Goal: Information Seeking & Learning: Check status

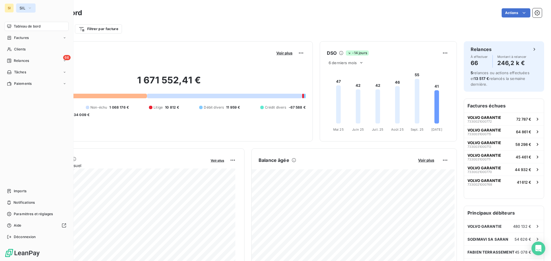
click at [22, 5] on button "SIL" at bounding box center [26, 7] width 20 height 9
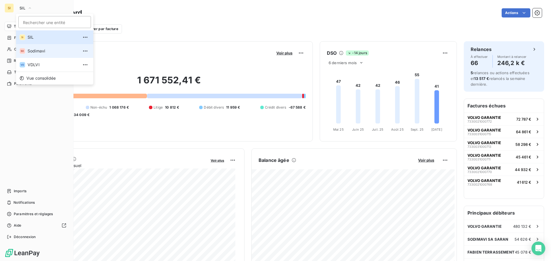
click at [35, 50] on span "Sodimavi" at bounding box center [53, 51] width 51 height 6
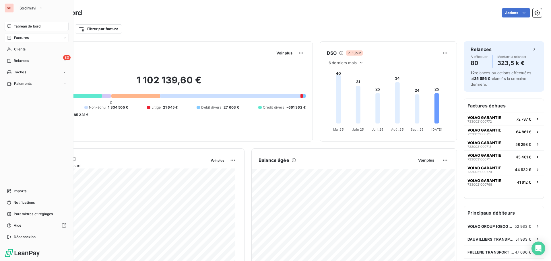
click at [25, 37] on span "Factures" at bounding box center [21, 37] width 15 height 5
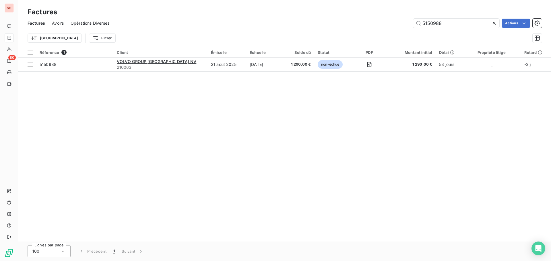
type input "5150988"
click at [495, 25] on icon at bounding box center [494, 23] width 6 height 6
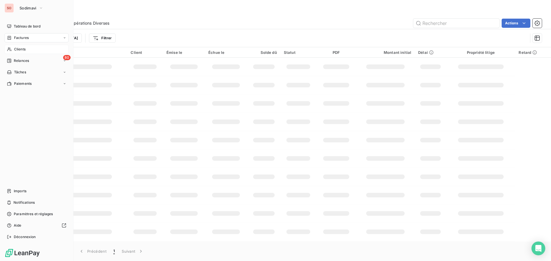
drag, startPoint x: 19, startPoint y: 49, endPoint x: 22, endPoint y: 46, distance: 4.1
click at [21, 47] on span "Clients" at bounding box center [19, 49] width 11 height 5
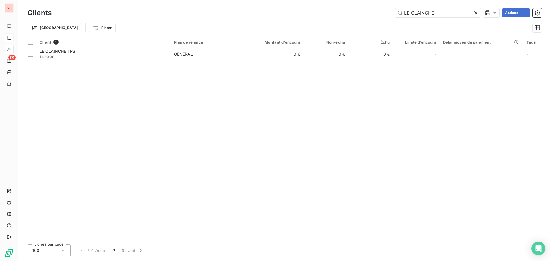
drag, startPoint x: 446, startPoint y: 11, endPoint x: 367, endPoint y: 7, distance: 78.7
click at [367, 7] on div "Clients LE CLAINCHE Actions" at bounding box center [285, 13] width 514 height 12
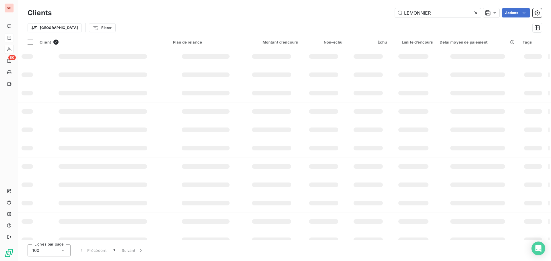
type input "LEMONNIER"
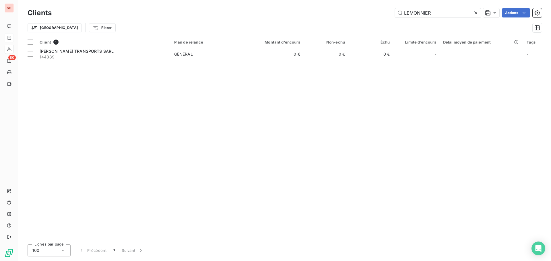
click at [476, 13] on icon at bounding box center [476, 13] width 6 height 6
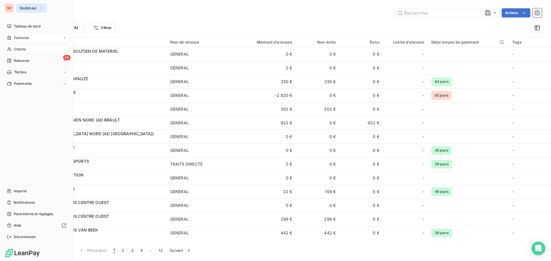
click at [16, 8] on button "Sodimavi" at bounding box center [31, 7] width 31 height 9
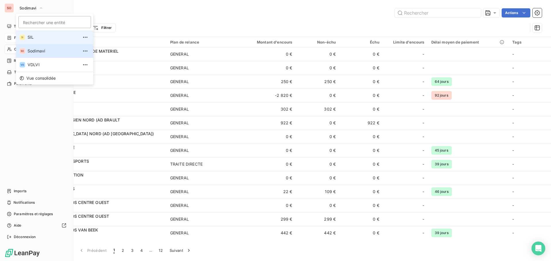
click at [30, 37] on span "SIL" at bounding box center [53, 37] width 51 height 6
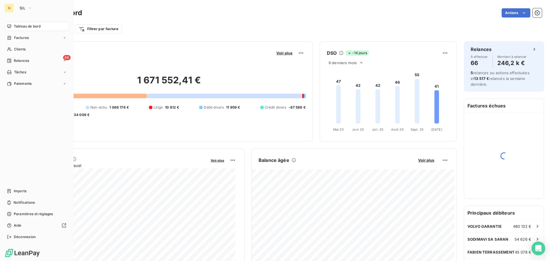
drag, startPoint x: 23, startPoint y: 36, endPoint x: 65, endPoint y: 26, distance: 43.3
click at [24, 36] on span "Factures" at bounding box center [21, 37] width 15 height 5
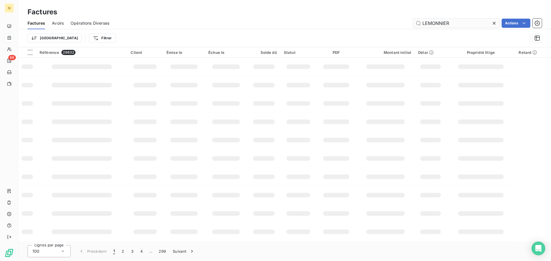
type input "LEMONNIER"
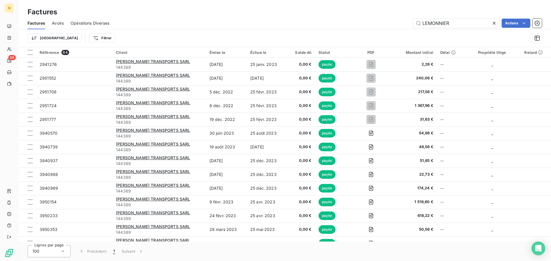
click at [495, 24] on icon at bounding box center [494, 23] width 6 height 6
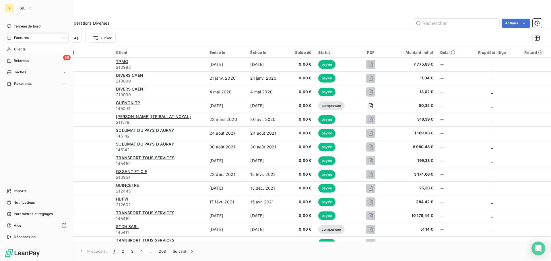
drag, startPoint x: 17, startPoint y: 50, endPoint x: 25, endPoint y: 50, distance: 8.0
click at [18, 50] on span "Clients" at bounding box center [19, 49] width 11 height 5
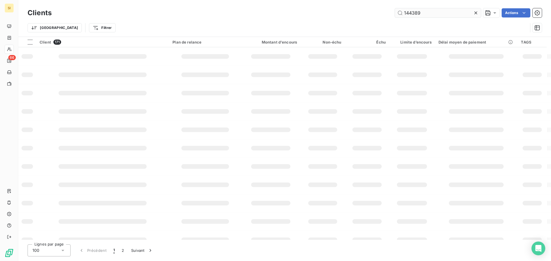
type input "144389"
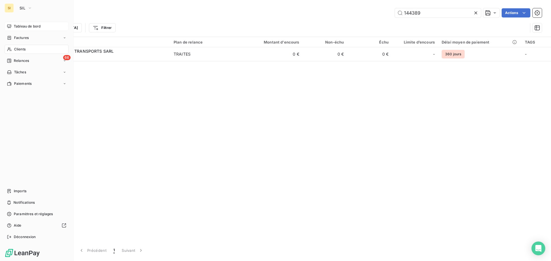
click at [19, 25] on span "Tableau de bord" at bounding box center [27, 26] width 27 height 5
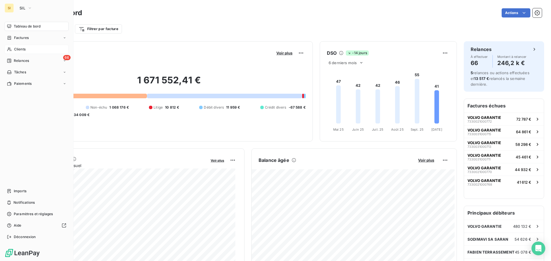
click at [20, 50] on span "Clients" at bounding box center [19, 49] width 11 height 5
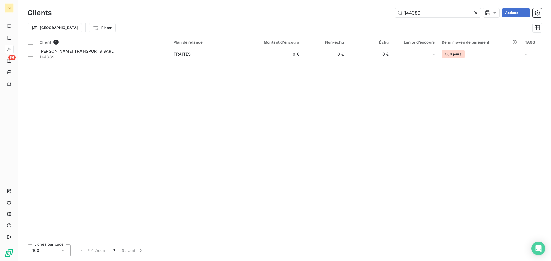
drag, startPoint x: 394, startPoint y: 11, endPoint x: 362, endPoint y: 8, distance: 32.0
click at [362, 8] on div "Clients 144389 Actions" at bounding box center [285, 13] width 514 height 12
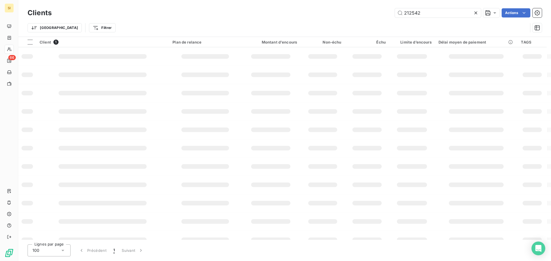
type input "212542"
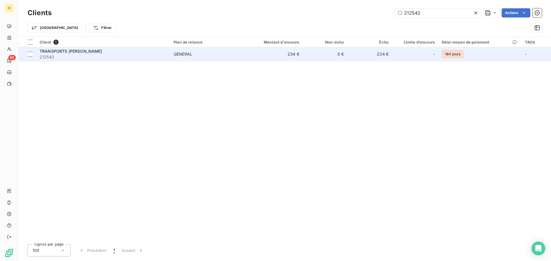
click at [61, 52] on span "TRANSPORTS [PERSON_NAME]" at bounding box center [71, 51] width 63 height 5
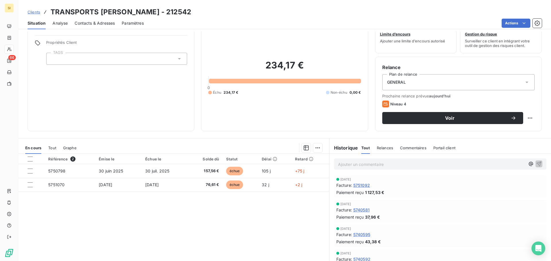
scroll to position [29, 0]
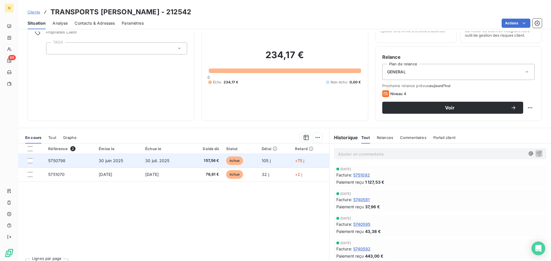
click at [155, 162] on span "30 juil. 2025" at bounding box center [157, 160] width 24 height 5
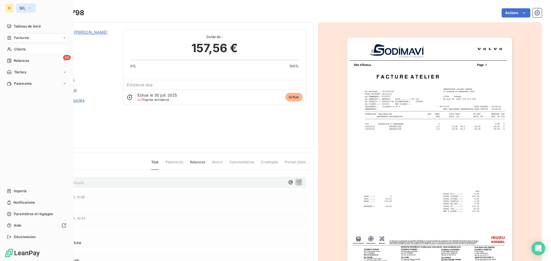
click at [20, 9] on span "SIL" at bounding box center [23, 8] width 6 height 5
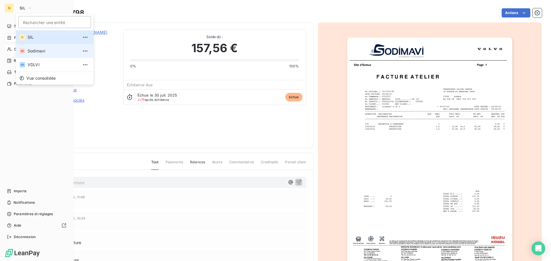
click at [28, 50] on span "Sodimavi" at bounding box center [53, 51] width 51 height 6
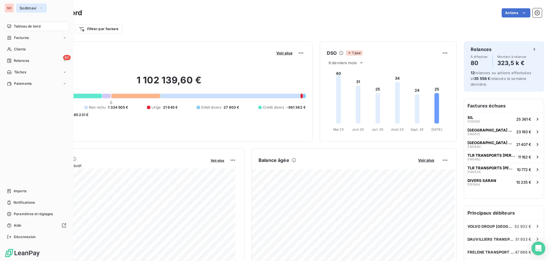
click at [41, 5] on icon "button" at bounding box center [41, 8] width 5 height 6
click at [22, 26] on span "Tableau de bord" at bounding box center [27, 26] width 27 height 5
click at [22, 8] on span "Sodimavi" at bounding box center [28, 8] width 17 height 5
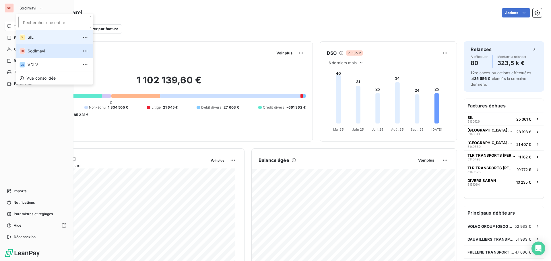
click at [28, 36] on span "SIL" at bounding box center [53, 37] width 51 height 6
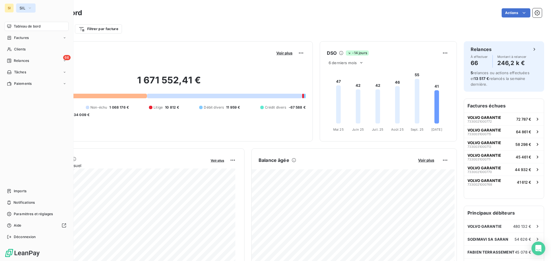
click at [23, 9] on span "SIL" at bounding box center [23, 8] width 6 height 5
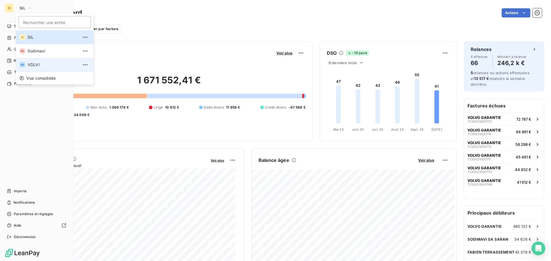
click at [31, 64] on span "VDLVI" at bounding box center [53, 65] width 51 height 6
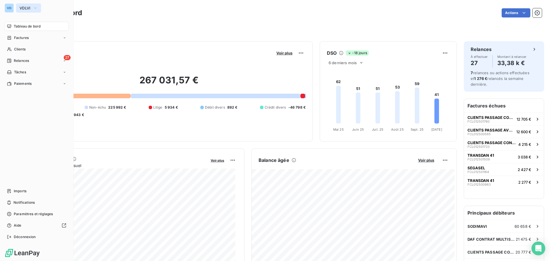
click at [24, 5] on button "VDLVI" at bounding box center [28, 7] width 25 height 9
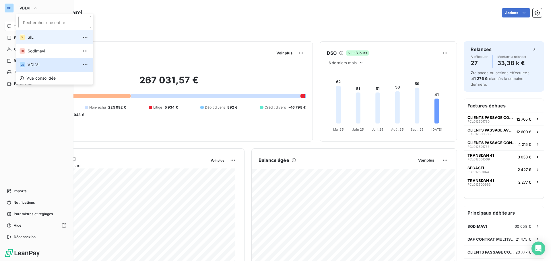
click at [28, 37] on span "SIL" at bounding box center [53, 37] width 51 height 6
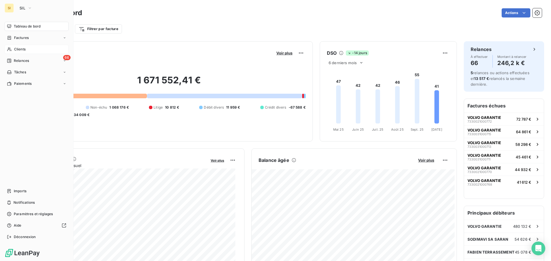
click at [16, 48] on span "Clients" at bounding box center [19, 49] width 11 height 5
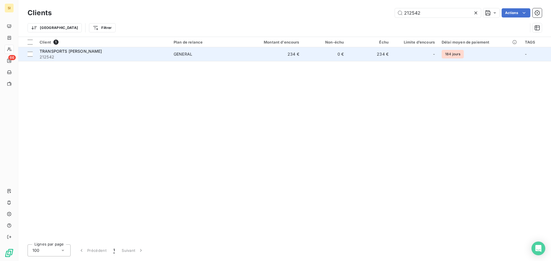
click at [70, 50] on span "TRANSPORTS [PERSON_NAME]" at bounding box center [71, 51] width 63 height 5
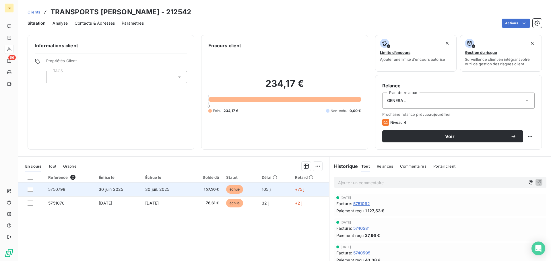
click at [116, 191] on span "30 juin 2025" at bounding box center [111, 189] width 24 height 5
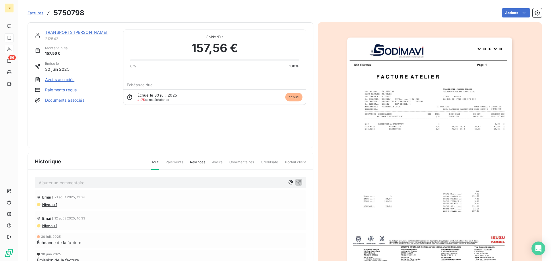
click at [62, 183] on p "Ajouter un commentaire ﻿" at bounding box center [162, 182] width 246 height 7
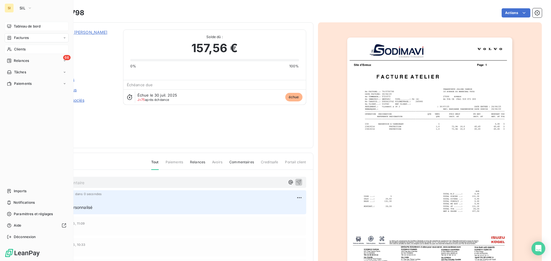
click at [19, 26] on span "Tableau de bord" at bounding box center [27, 26] width 27 height 5
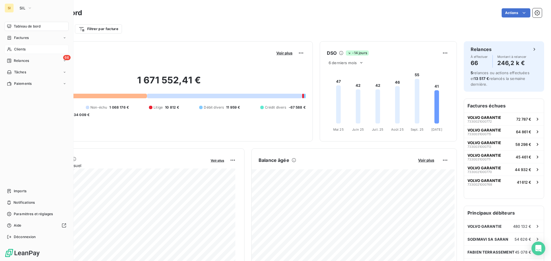
click at [13, 50] on div "Clients" at bounding box center [37, 49] width 64 height 9
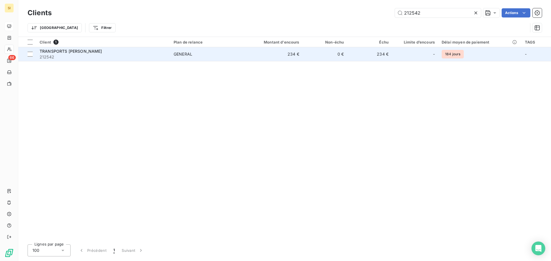
click at [80, 51] on span "TRANSPORTS [PERSON_NAME]" at bounding box center [71, 51] width 63 height 5
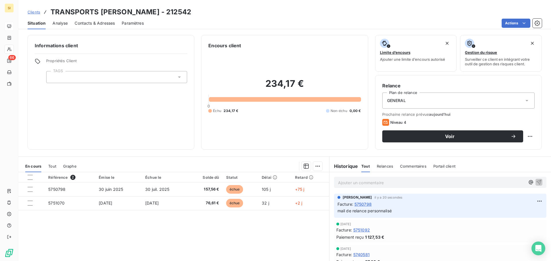
click at [96, 22] on span "Contacts & Adresses" at bounding box center [95, 23] width 40 height 6
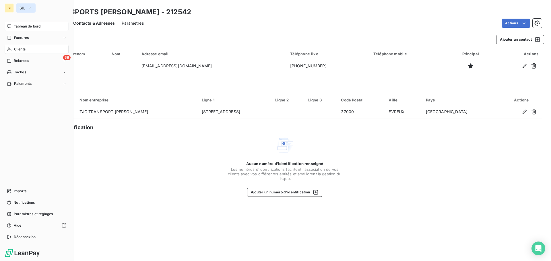
click at [22, 7] on span "SIL" at bounding box center [23, 8] width 6 height 5
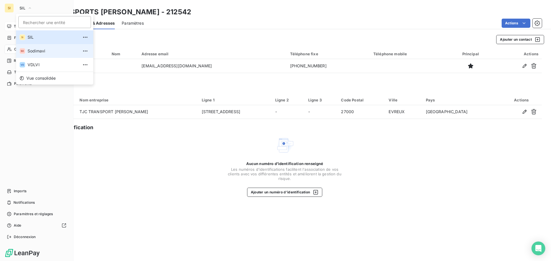
click at [33, 54] on li "SO Sodimavi" at bounding box center [54, 51] width 77 height 14
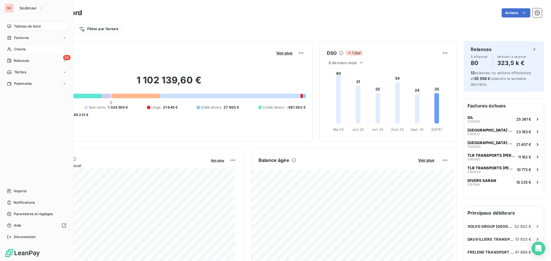
click at [18, 48] on span "Clients" at bounding box center [19, 49] width 11 height 5
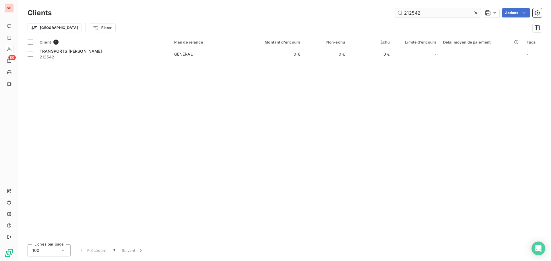
click at [432, 13] on input "212542" at bounding box center [438, 12] width 86 height 9
drag, startPoint x: 421, startPoint y: 13, endPoint x: 366, endPoint y: 12, distance: 55.1
click at [366, 12] on div "212542 Actions" at bounding box center [300, 12] width 483 height 9
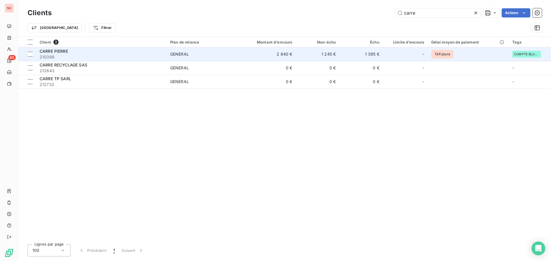
type input "carre"
click at [59, 55] on span "210388" at bounding box center [102, 57] width 124 height 6
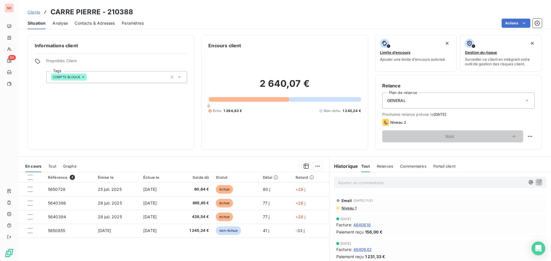
click at [363, 182] on p "Ajouter un commentaire ﻿" at bounding box center [431, 182] width 187 height 7
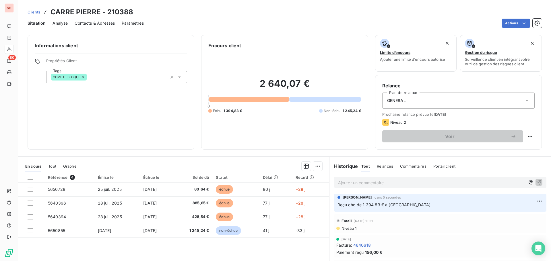
drag, startPoint x: 256, startPoint y: 18, endPoint x: 279, endPoint y: 9, distance: 24.5
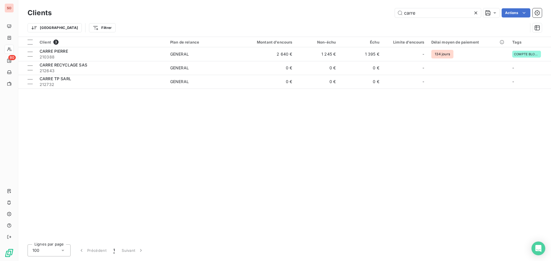
drag, startPoint x: 422, startPoint y: 13, endPoint x: 369, endPoint y: 6, distance: 53.2
click at [369, 8] on div "Clients carre Actions" at bounding box center [285, 13] width 514 height 12
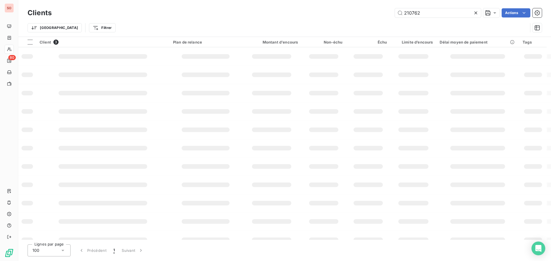
type input "210762"
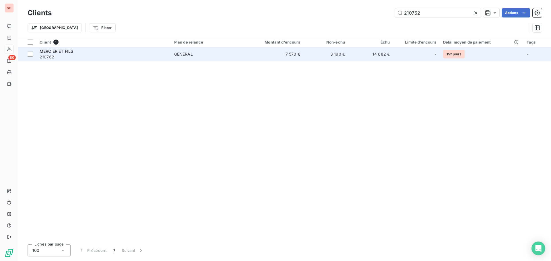
click at [54, 51] on span "MERCIER ET FILS" at bounding box center [57, 51] width 34 height 5
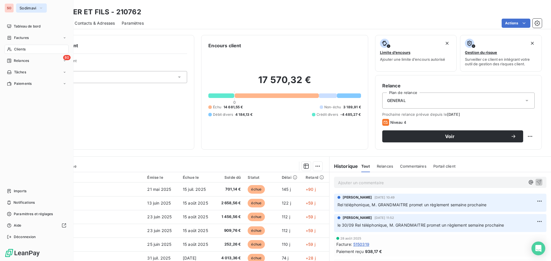
click at [21, 6] on span "Sodimavi" at bounding box center [28, 8] width 17 height 5
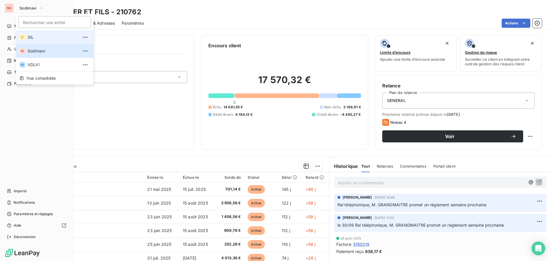
click at [33, 36] on span "SIL" at bounding box center [53, 37] width 51 height 6
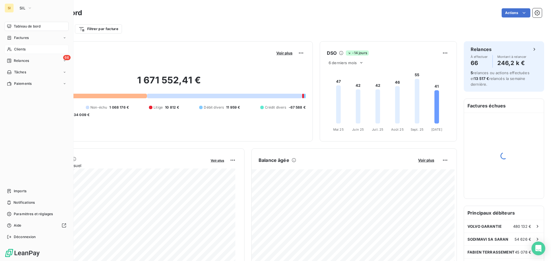
click at [16, 49] on span "Clients" at bounding box center [19, 49] width 11 height 5
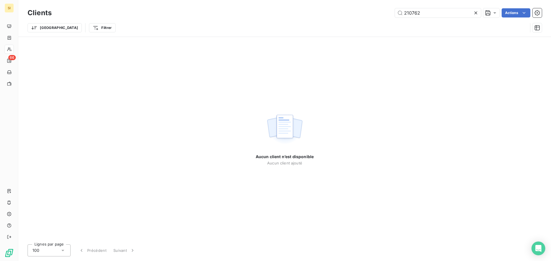
drag, startPoint x: 423, startPoint y: 13, endPoint x: 375, endPoint y: 7, distance: 48.0
click at [377, 7] on div "Clients 210762 Actions" at bounding box center [285, 13] width 514 height 12
drag, startPoint x: 418, startPoint y: 15, endPoint x: 392, endPoint y: 12, distance: 25.9
click at [393, 12] on div "tmcn Actions" at bounding box center [300, 12] width 483 height 9
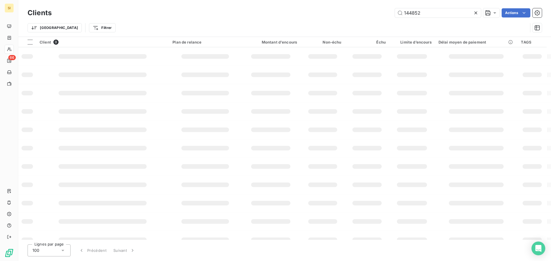
type input "144852"
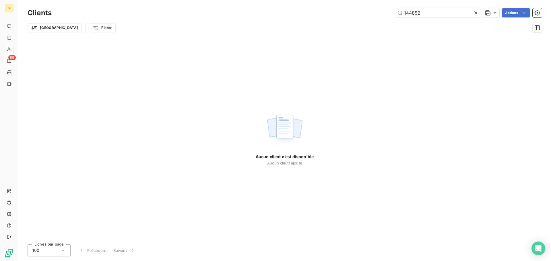
click at [475, 12] on icon at bounding box center [476, 13] width 6 height 6
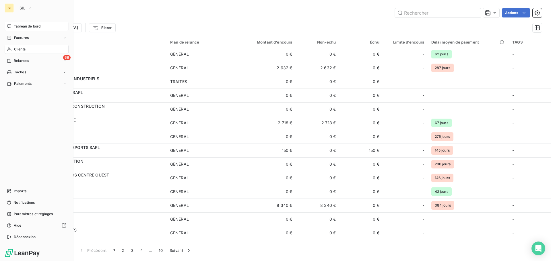
click at [18, 26] on span "Tableau de bord" at bounding box center [27, 26] width 27 height 5
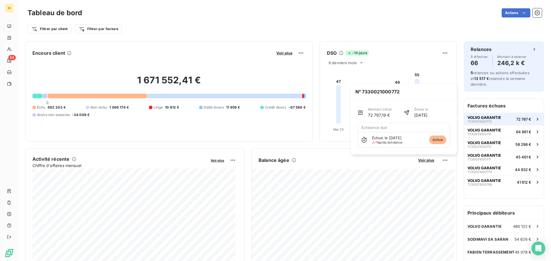
click at [479, 120] on span "7330021000772" at bounding box center [479, 121] width 24 height 3
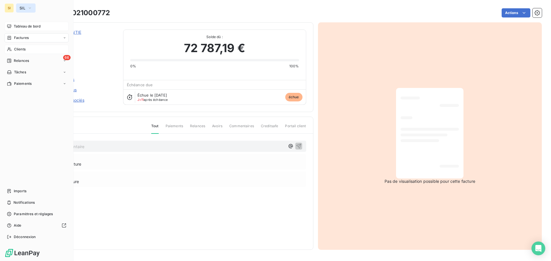
click at [22, 5] on button "SIL" at bounding box center [26, 7] width 20 height 9
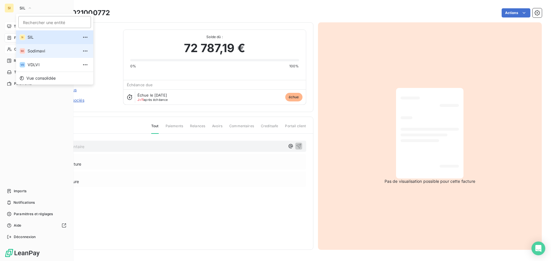
click at [40, 53] on span "Sodimavi" at bounding box center [53, 51] width 51 height 6
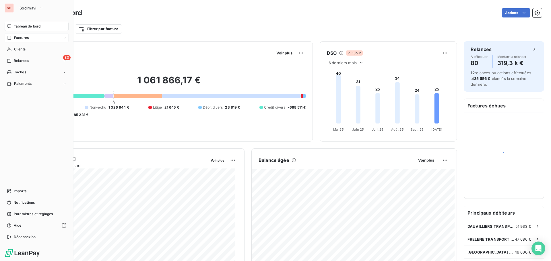
drag, startPoint x: 18, startPoint y: 37, endPoint x: 30, endPoint y: 35, distance: 12.2
click at [18, 37] on span "Factures" at bounding box center [21, 37] width 15 height 5
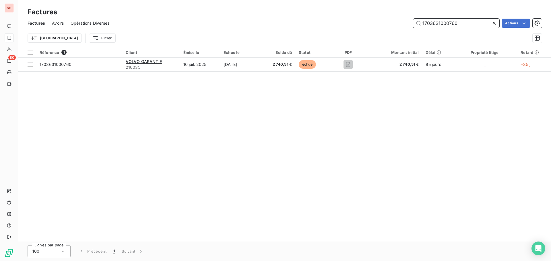
drag, startPoint x: 459, startPoint y: 24, endPoint x: 381, endPoint y: 18, distance: 77.7
click at [382, 19] on div "1703631000760 Actions" at bounding box center [328, 23] width 425 height 9
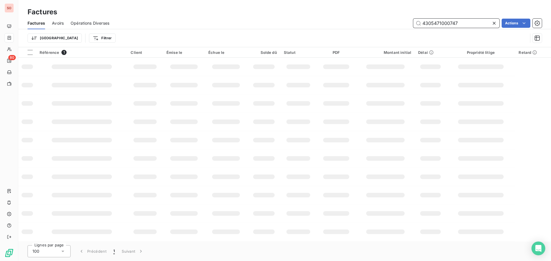
type input "4305471000747"
drag, startPoint x: 493, startPoint y: 23, endPoint x: 458, endPoint y: 17, distance: 35.0
click at [492, 23] on icon at bounding box center [494, 23] width 6 height 6
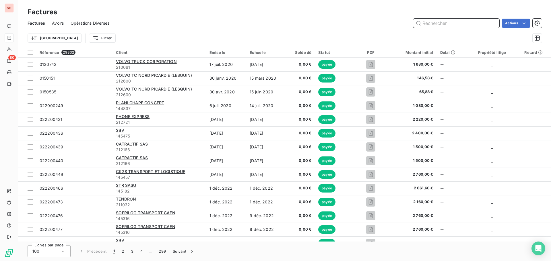
drag, startPoint x: 427, startPoint y: 23, endPoint x: 491, endPoint y: 28, distance: 63.6
click at [429, 23] on input "text" at bounding box center [456, 23] width 86 height 9
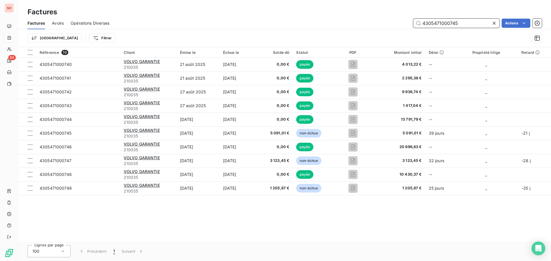
type input "4305471000745"
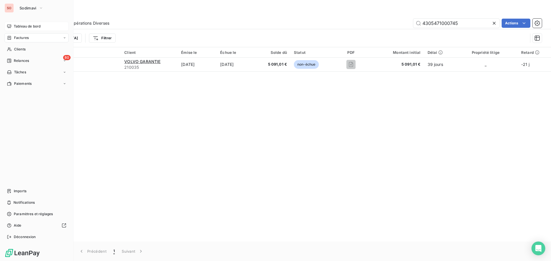
click at [20, 28] on span "Tableau de bord" at bounding box center [27, 26] width 27 height 5
